Goal: Information Seeking & Learning: Learn about a topic

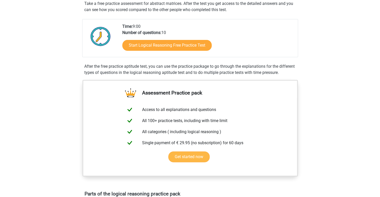
scroll to position [129, 0]
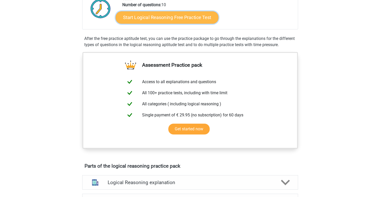
click at [188, 18] on link "Start Logical Reasoning Free Practice Test" at bounding box center [167, 17] width 103 height 12
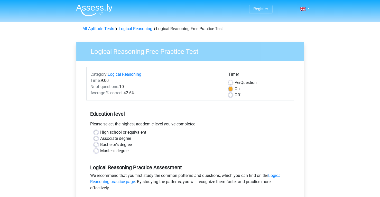
click at [126, 144] on label "Bachelor's degree" at bounding box center [116, 144] width 32 height 6
click at [98, 144] on input "Bachelor's degree" at bounding box center [96, 143] width 4 height 5
radio input "true"
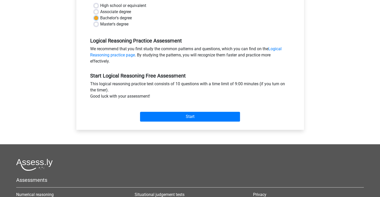
scroll to position [129, 0]
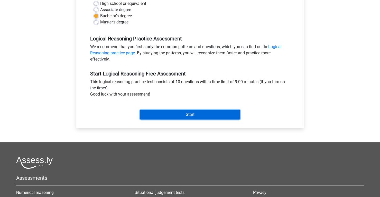
click at [189, 115] on input "Start" at bounding box center [190, 115] width 100 height 10
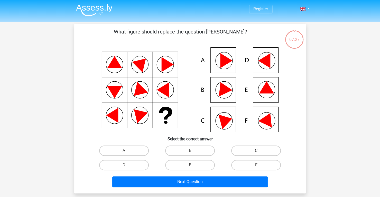
click at [192, 168] on input "E" at bounding box center [191, 166] width 3 height 3
radio input "true"
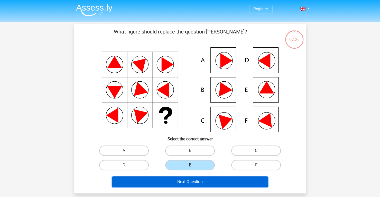
click at [192, 180] on button "Next Question" at bounding box center [190, 181] width 156 height 11
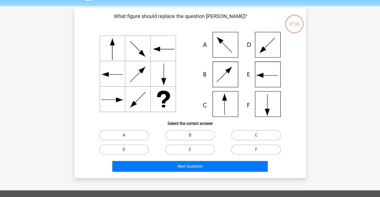
scroll to position [24, 0]
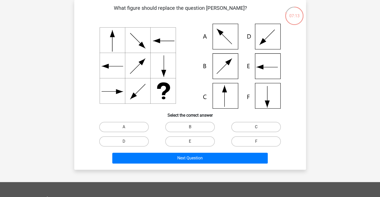
click at [243, 125] on label "C" at bounding box center [256, 127] width 50 height 10
click at [256, 127] on input "C" at bounding box center [257, 128] width 3 height 3
radio input "true"
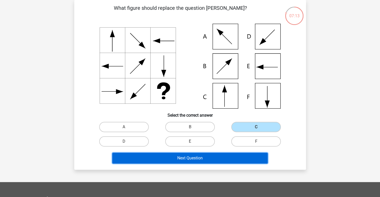
click at [201, 160] on button "Next Question" at bounding box center [190, 157] width 156 height 11
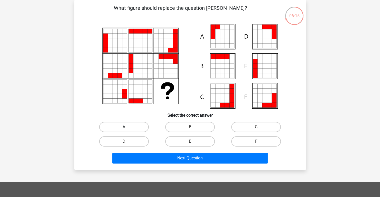
click at [137, 125] on label "A" at bounding box center [124, 127] width 50 height 10
click at [127, 127] on input "A" at bounding box center [125, 128] width 3 height 3
radio input "true"
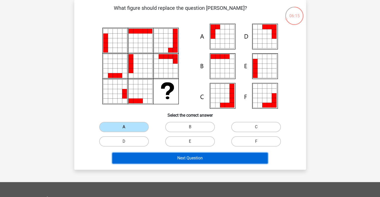
click at [194, 157] on button "Next Question" at bounding box center [190, 157] width 156 height 11
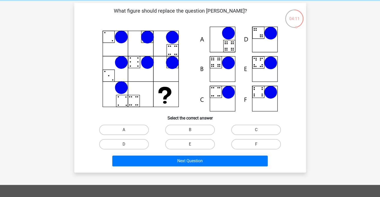
scroll to position [26, 0]
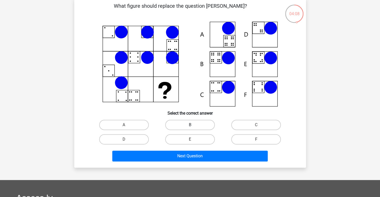
click at [185, 122] on label "B" at bounding box center [190, 125] width 50 height 10
click at [190, 125] on input "B" at bounding box center [191, 126] width 3 height 3
radio input "true"
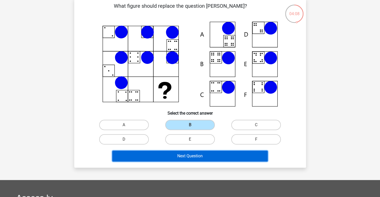
click at [195, 155] on button "Next Question" at bounding box center [190, 155] width 156 height 11
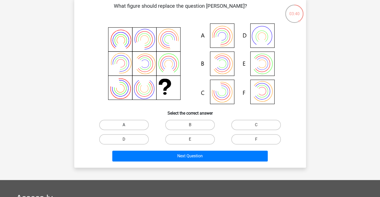
click at [130, 123] on label "A" at bounding box center [124, 125] width 50 height 10
click at [127, 125] on input "A" at bounding box center [125, 126] width 3 height 3
radio input "true"
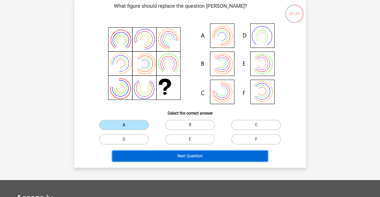
click at [198, 161] on button "Next Question" at bounding box center [190, 155] width 156 height 11
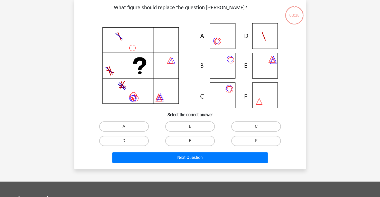
scroll to position [24, 0]
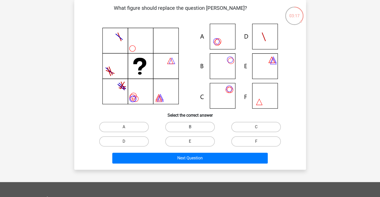
click at [174, 128] on label "B" at bounding box center [190, 127] width 50 height 10
click at [190, 128] on input "B" at bounding box center [191, 128] width 3 height 3
radio input "true"
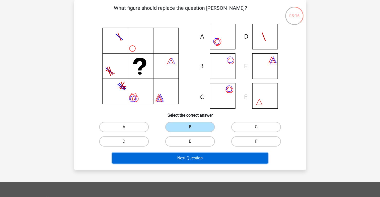
click at [185, 159] on button "Next Question" at bounding box center [190, 157] width 156 height 11
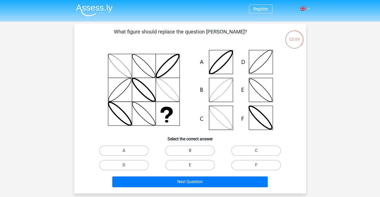
scroll to position [26, 0]
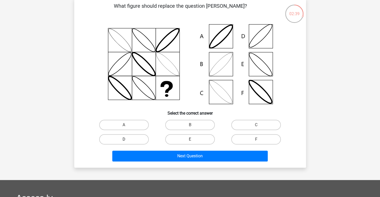
click at [128, 139] on label "D" at bounding box center [124, 139] width 50 height 10
click at [127, 139] on input "D" at bounding box center [125, 140] width 3 height 3
radio input "true"
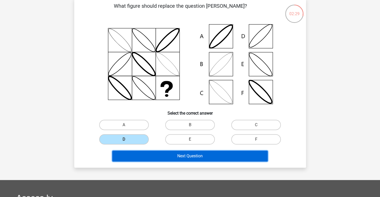
click at [179, 157] on button "Next Question" at bounding box center [190, 155] width 156 height 11
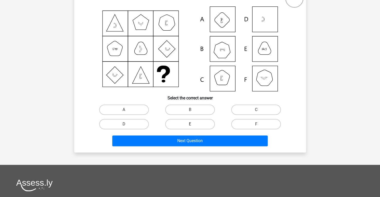
scroll to position [77, 0]
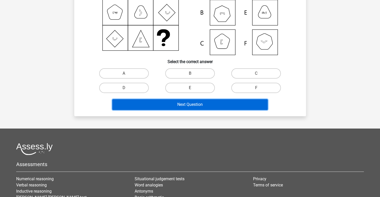
click at [185, 102] on button "Next Question" at bounding box center [190, 104] width 156 height 11
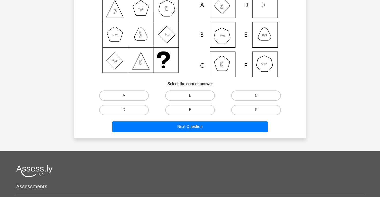
scroll to position [26, 0]
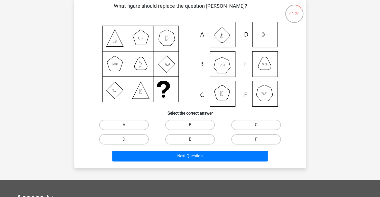
click at [247, 139] on label "F" at bounding box center [256, 139] width 50 height 10
click at [256, 139] on input "F" at bounding box center [257, 140] width 3 height 3
radio input "true"
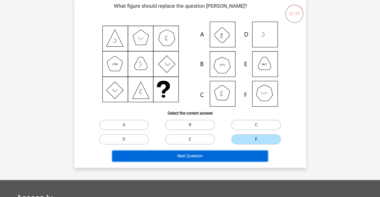
click at [223, 155] on button "Next Question" at bounding box center [190, 155] width 156 height 11
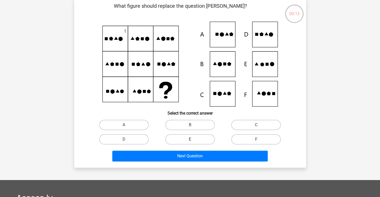
click at [190, 144] on label "E" at bounding box center [190, 139] width 50 height 10
click at [190, 142] on input "E" at bounding box center [191, 140] width 3 height 3
radio input "true"
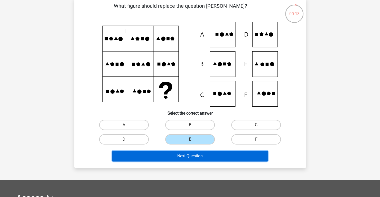
click at [188, 155] on button "Next Question" at bounding box center [190, 155] width 156 height 11
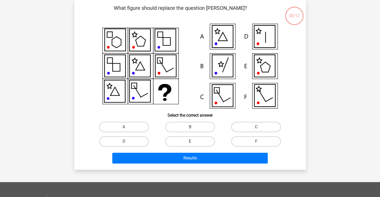
scroll to position [0, 0]
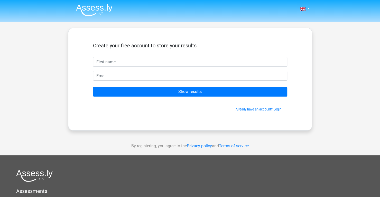
click at [200, 61] on input "text" at bounding box center [190, 62] width 194 height 10
type input "Ketan"
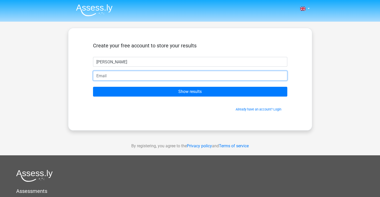
click at [134, 77] on input "email" at bounding box center [190, 76] width 194 height 10
type input "[EMAIL_ADDRESS][DOMAIN_NAME]"
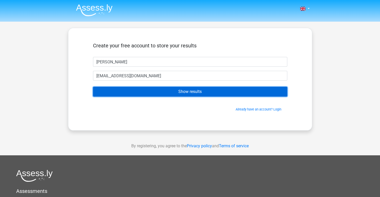
click at [179, 92] on input "Show results" at bounding box center [190, 92] width 194 height 10
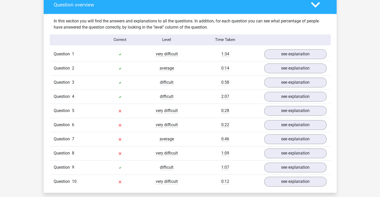
scroll to position [437, 0]
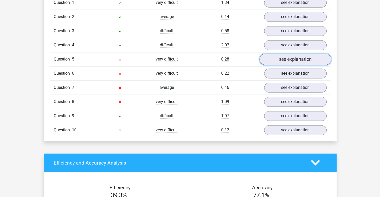
click at [285, 60] on link "see explanation" at bounding box center [295, 58] width 72 height 11
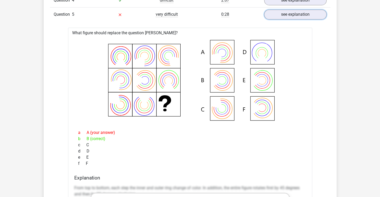
scroll to position [489, 0]
